Goal: Task Accomplishment & Management: Use online tool/utility

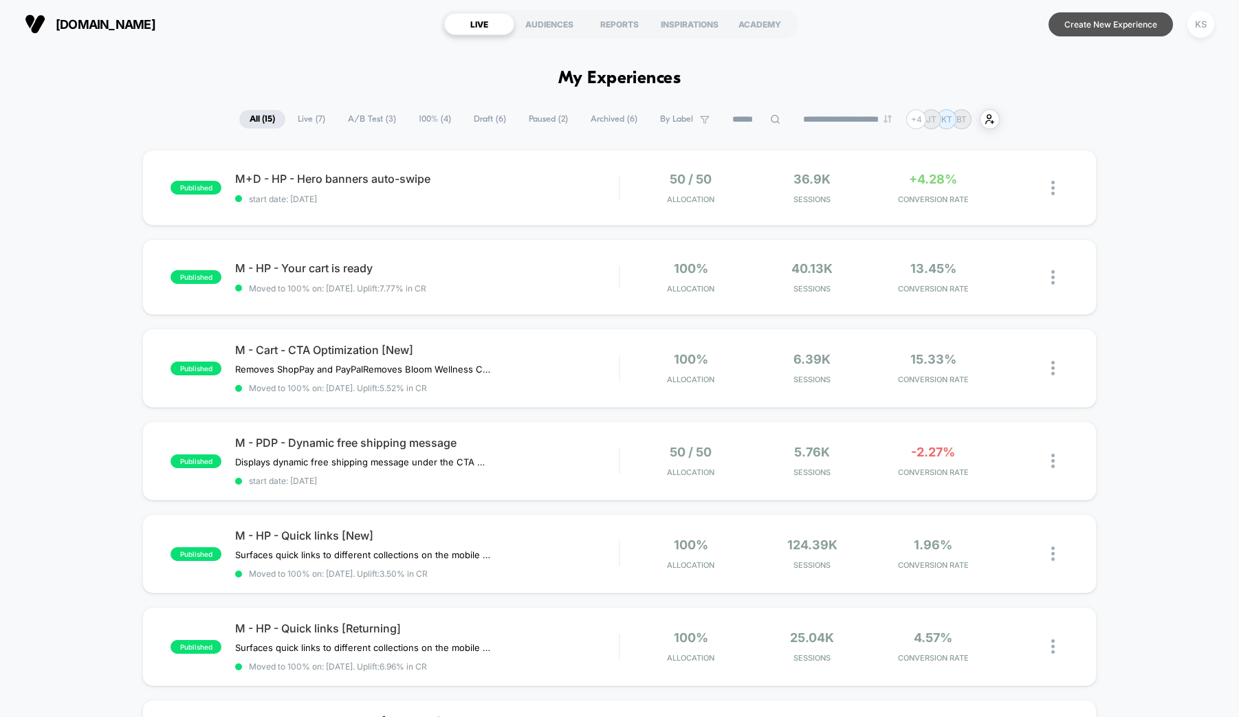
click at [1145, 24] on button "Create New Experience" at bounding box center [1111, 24] width 124 height 24
click at [1206, 23] on div "KS" at bounding box center [1201, 24] width 27 height 27
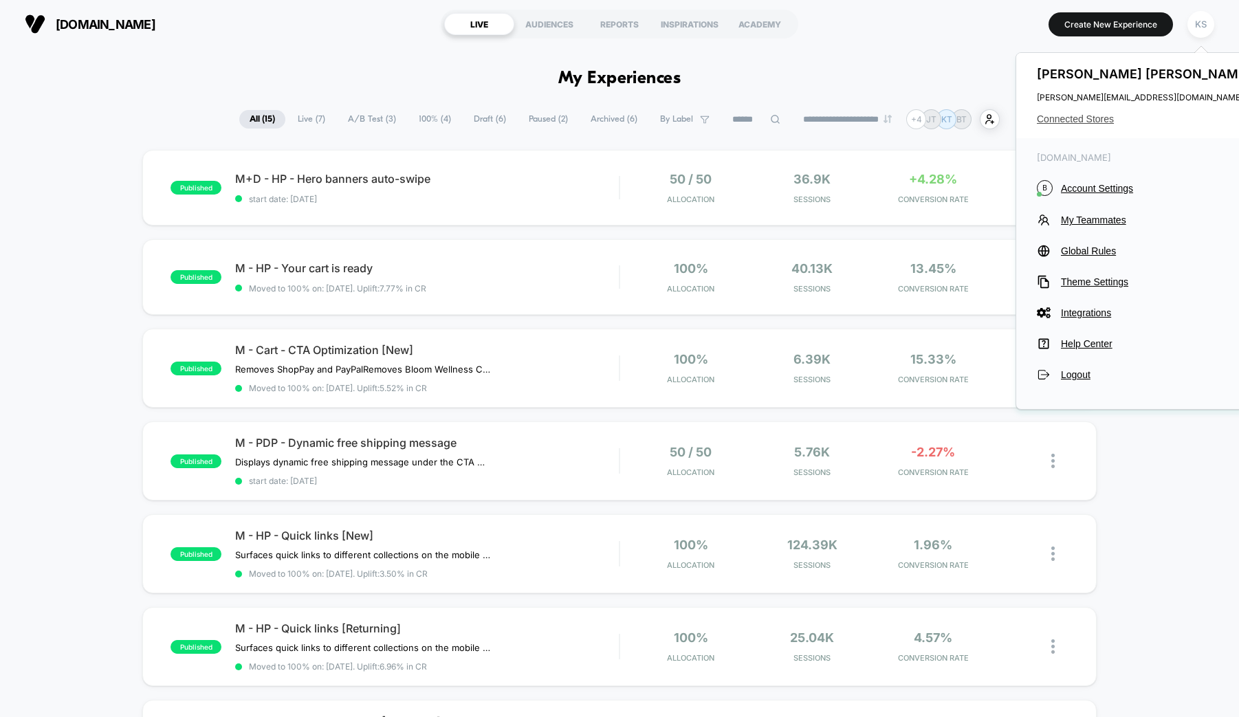
click at [1066, 122] on span "Connected Stores" at bounding box center [1145, 118] width 217 height 11
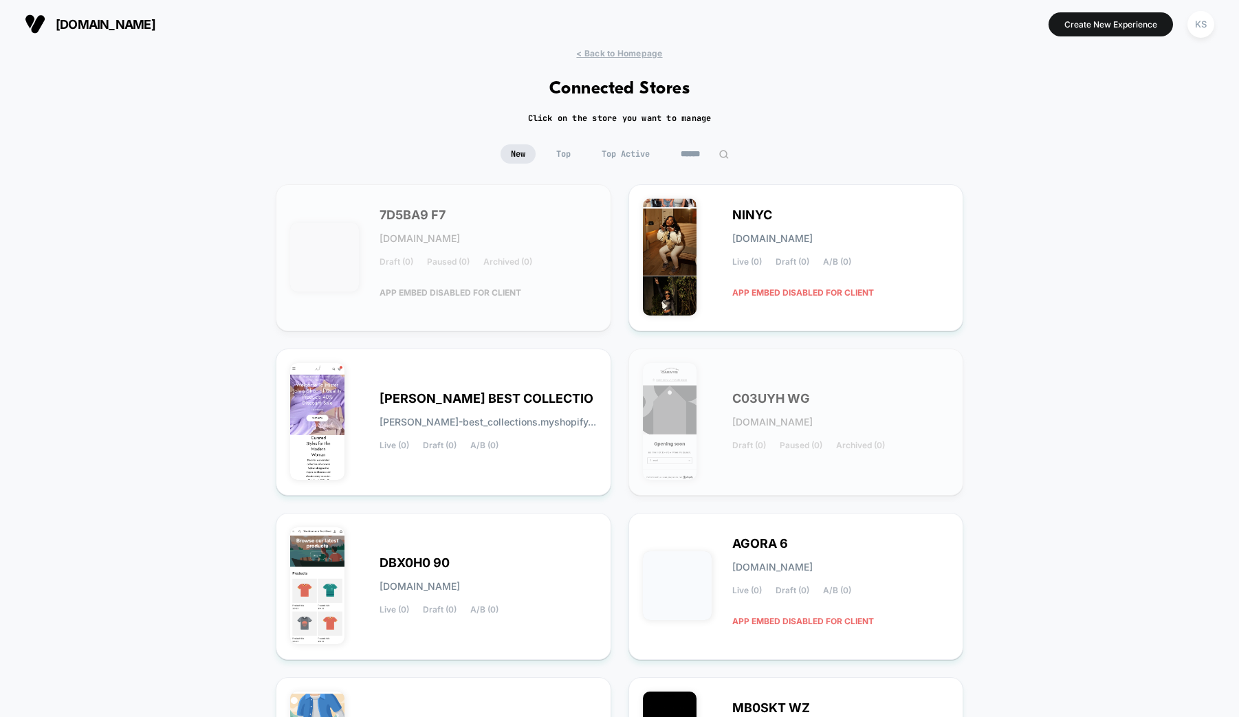
click at [723, 155] on img at bounding box center [724, 154] width 10 height 10
click at [685, 154] on input at bounding box center [705, 153] width 69 height 19
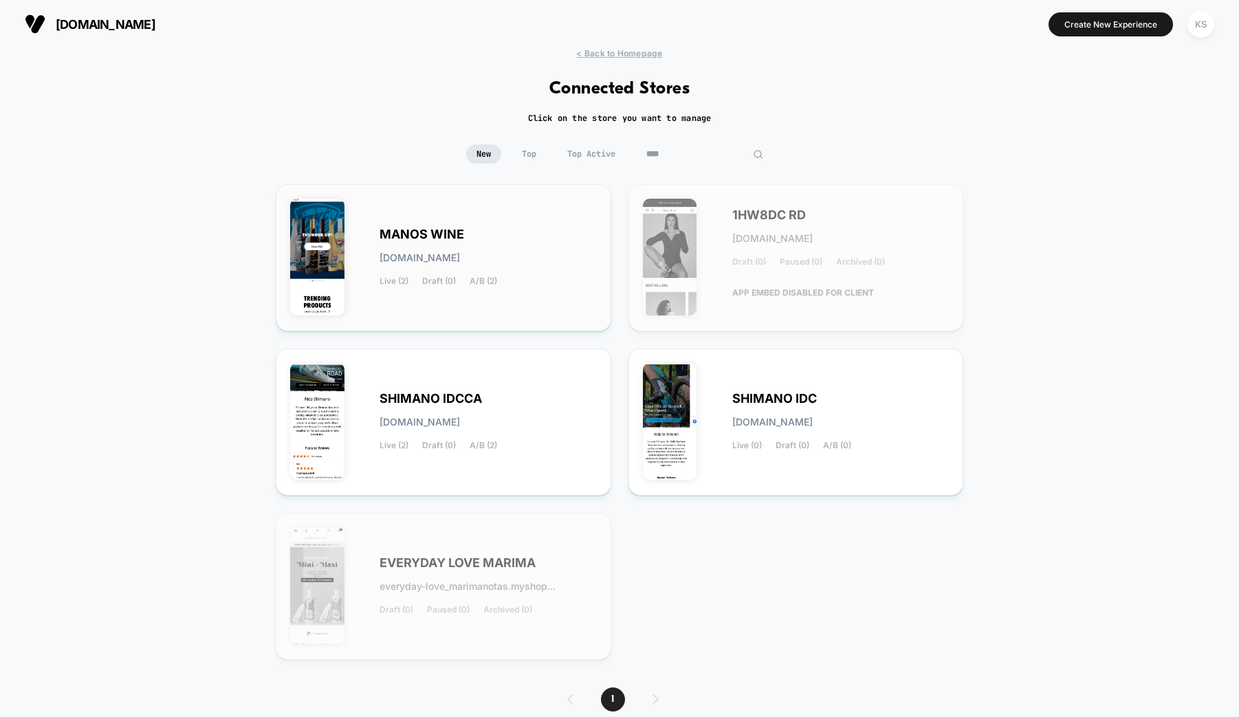
type input "****"
click at [446, 254] on span "[DOMAIN_NAME]" at bounding box center [420, 258] width 80 height 10
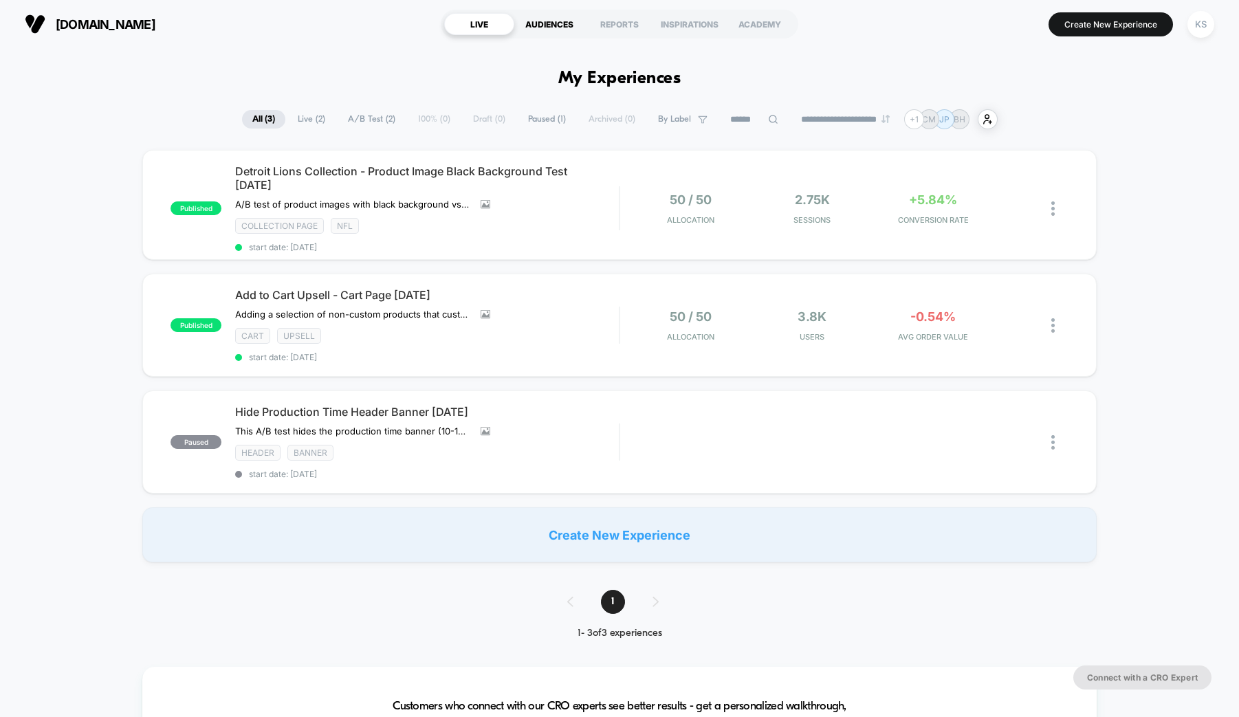
click at [537, 20] on div "AUDIENCES" at bounding box center [549, 24] width 70 height 22
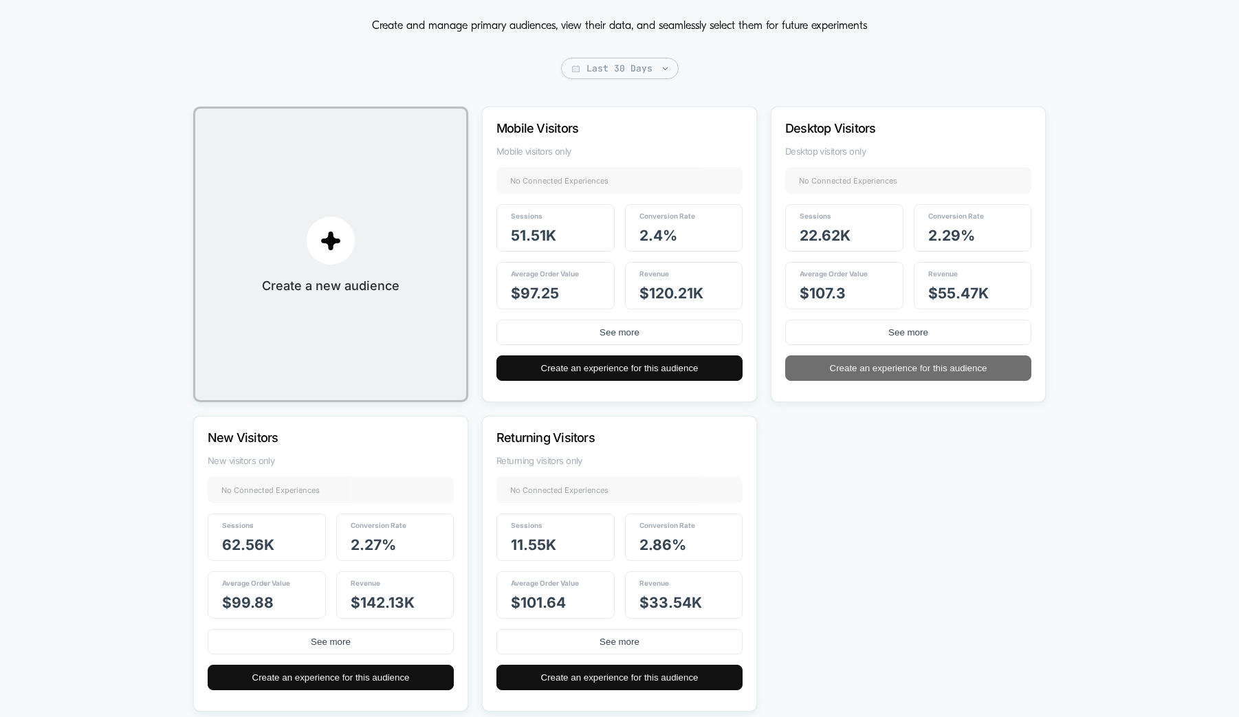
scroll to position [124, 0]
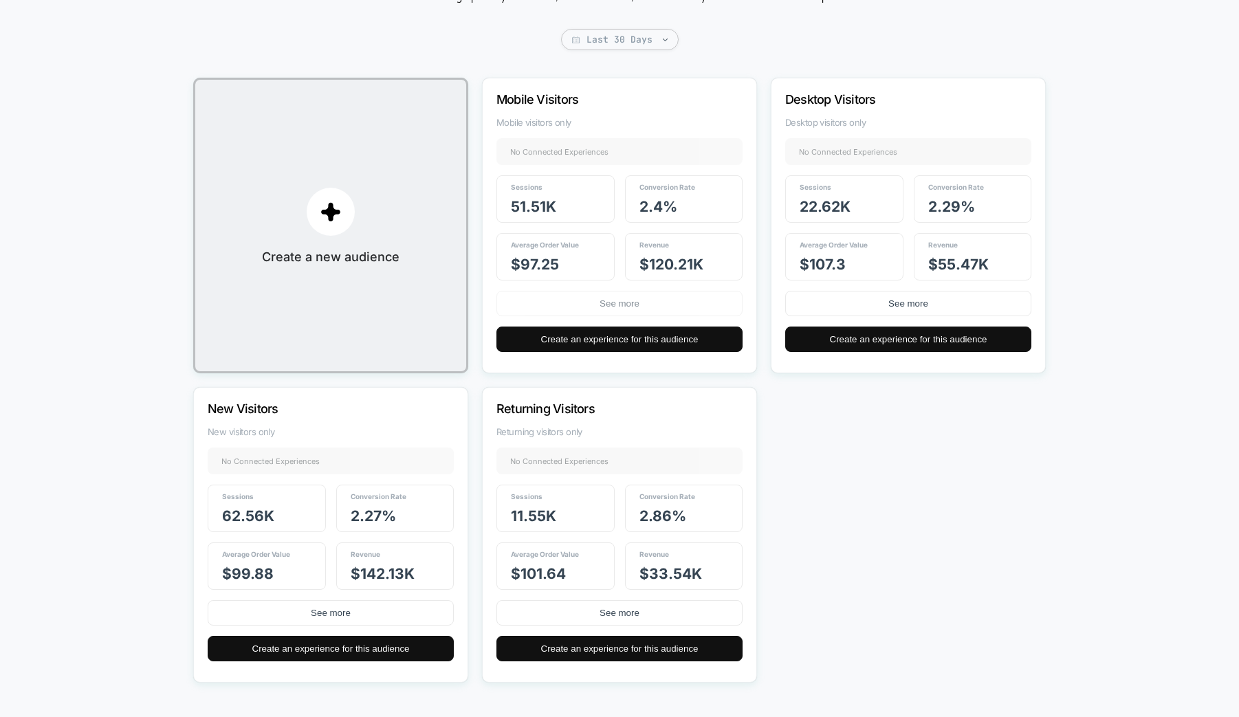
click at [593, 303] on button "See more" at bounding box center [620, 303] width 246 height 25
